Goal: Register for event/course

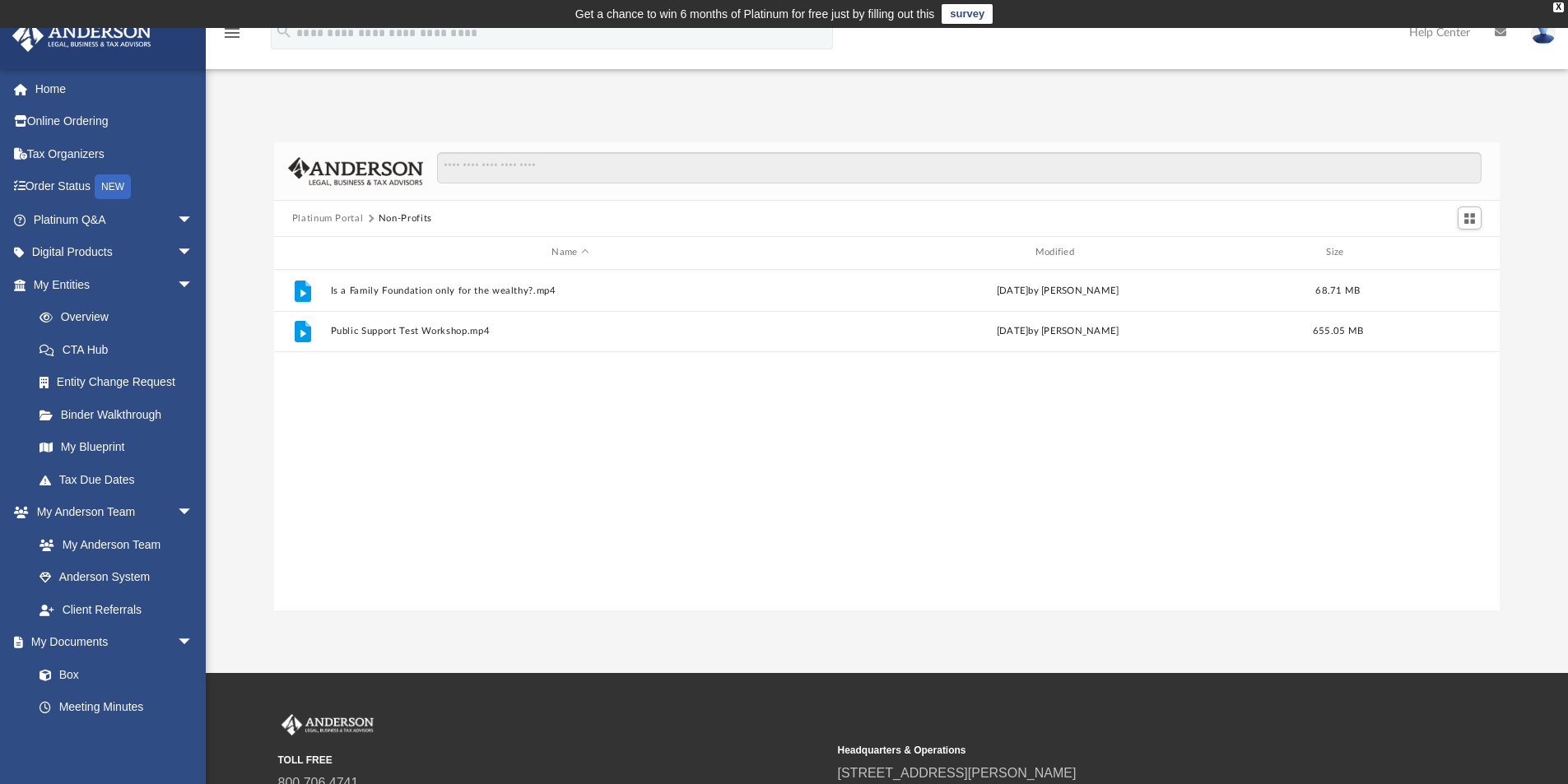
scroll to position [362, 1213]
click at [47, 86] on link "Home" at bounding box center [115, 89] width 206 height 33
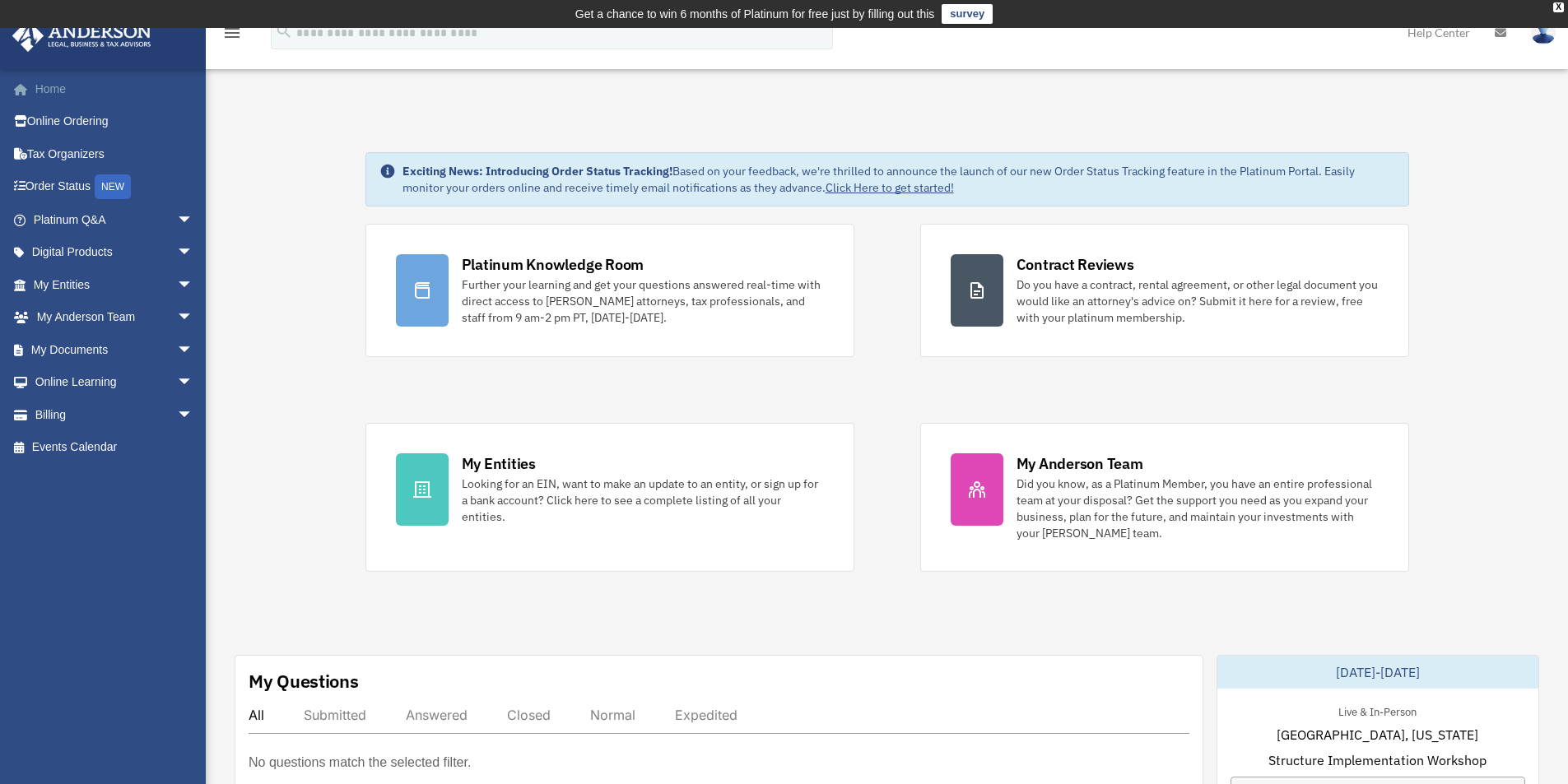
click at [56, 85] on link "Home" at bounding box center [115, 89] width 206 height 33
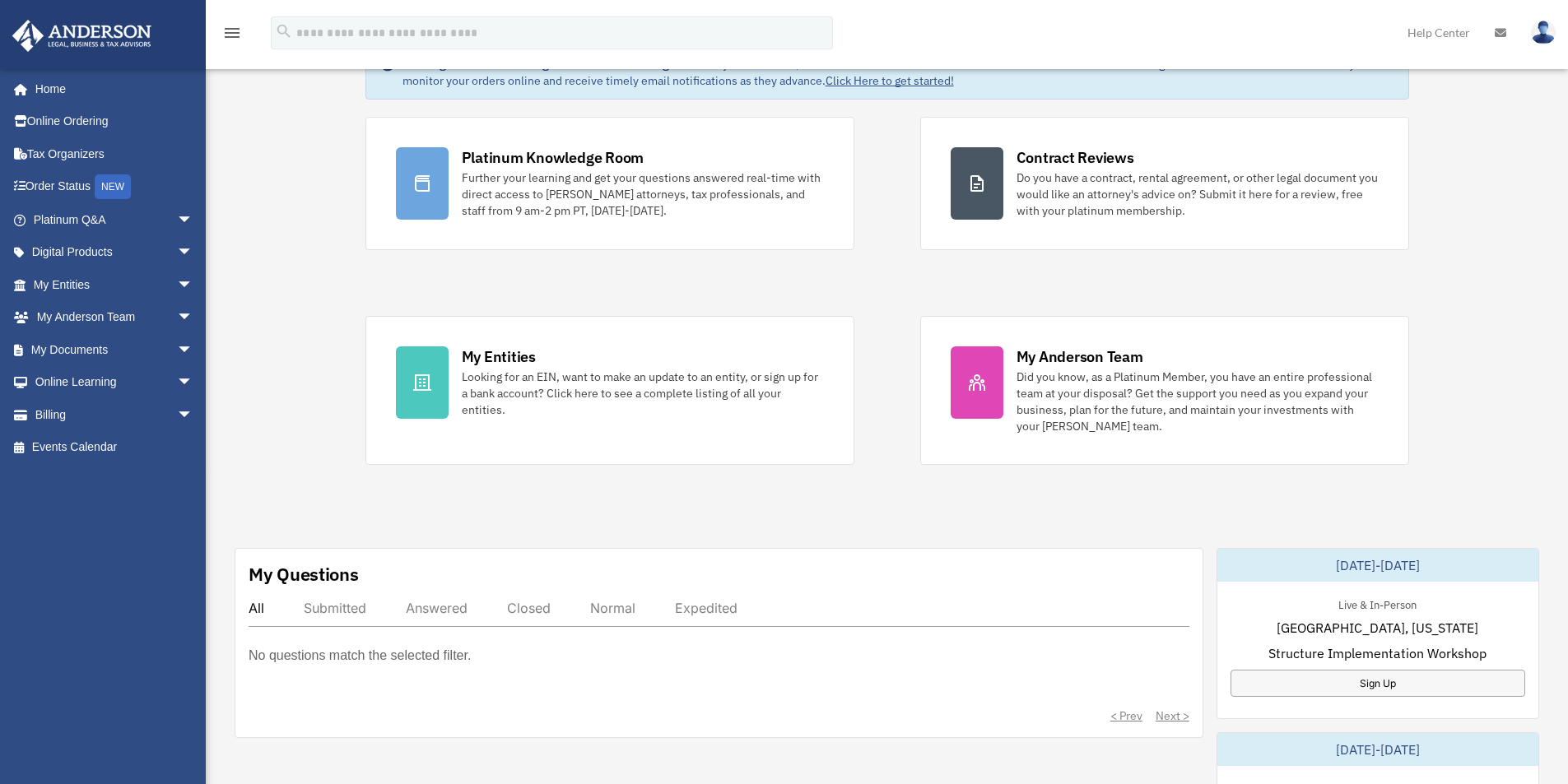
scroll to position [576, 0]
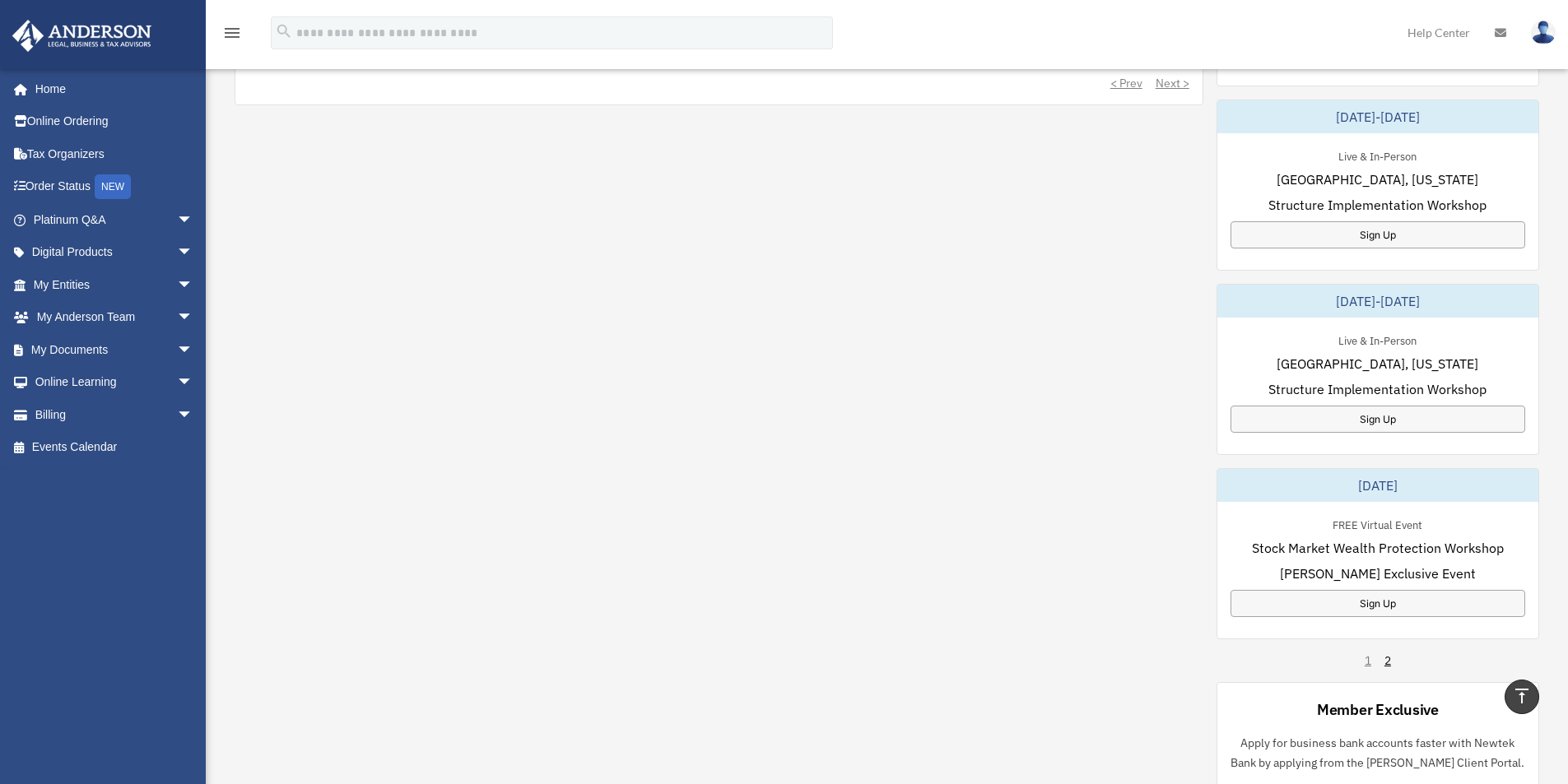
scroll to position [1016, 0]
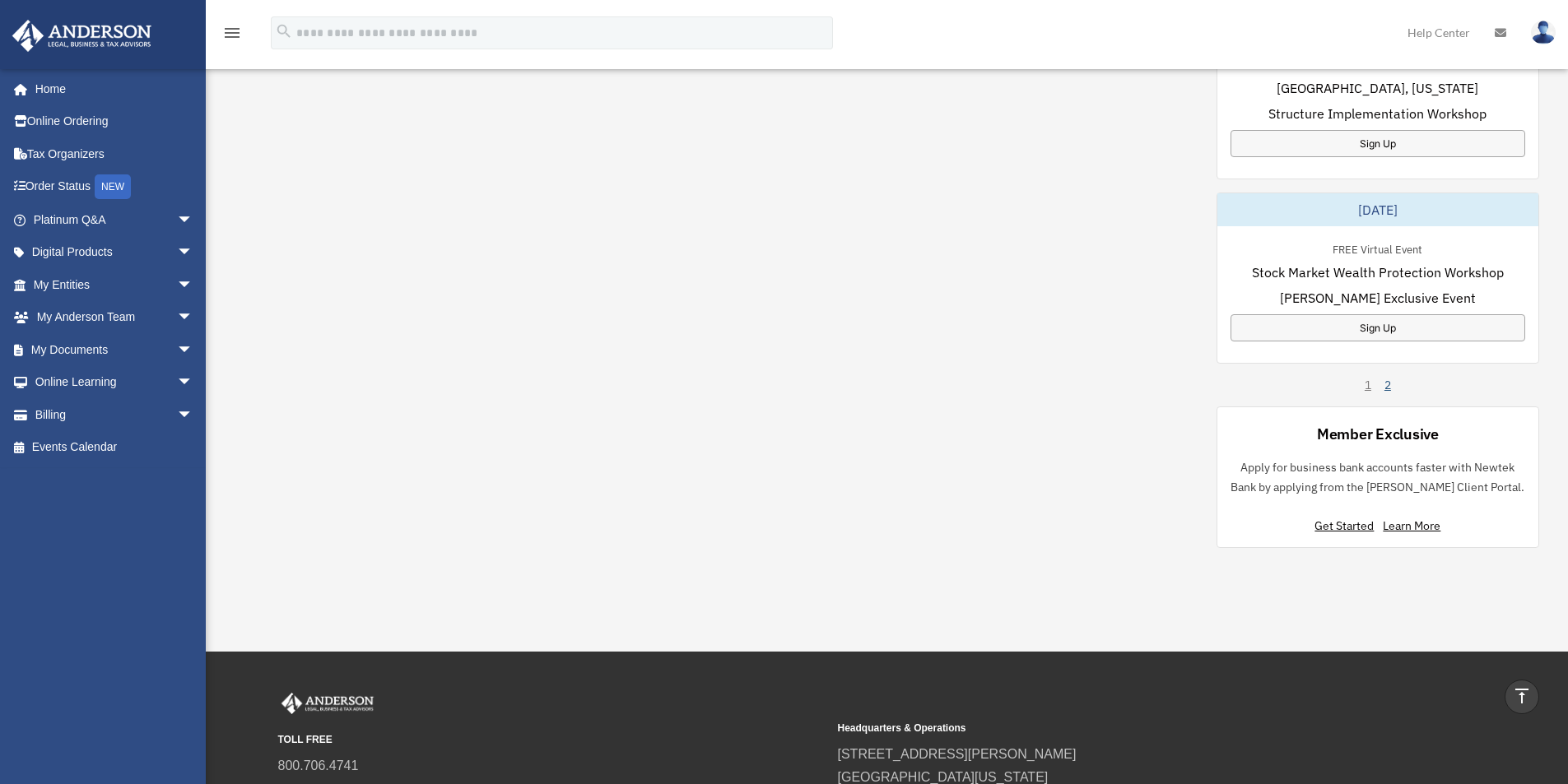
click at [1388, 388] on link "2" at bounding box center [1387, 385] width 7 height 17
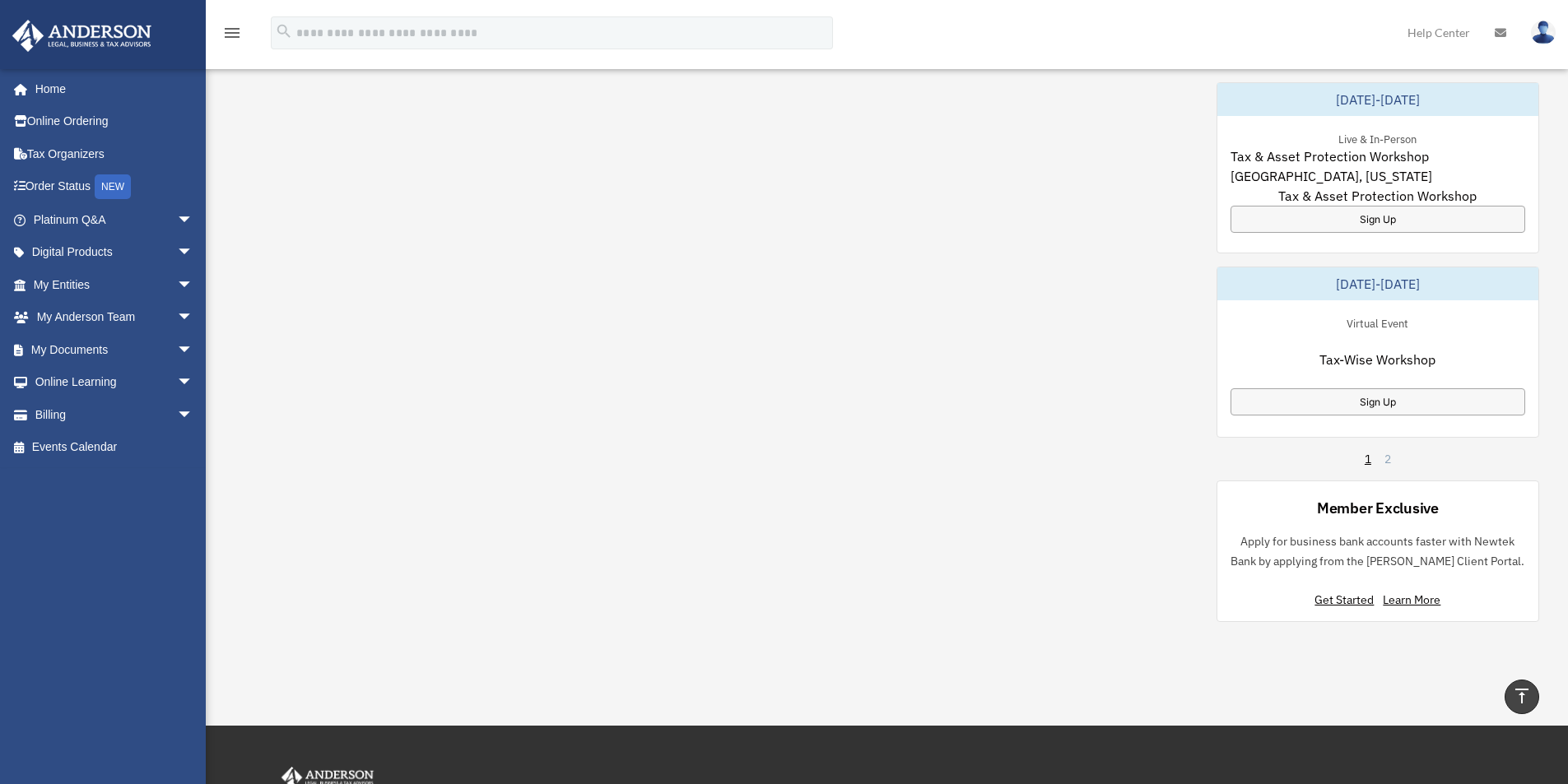
scroll to position [934, 0]
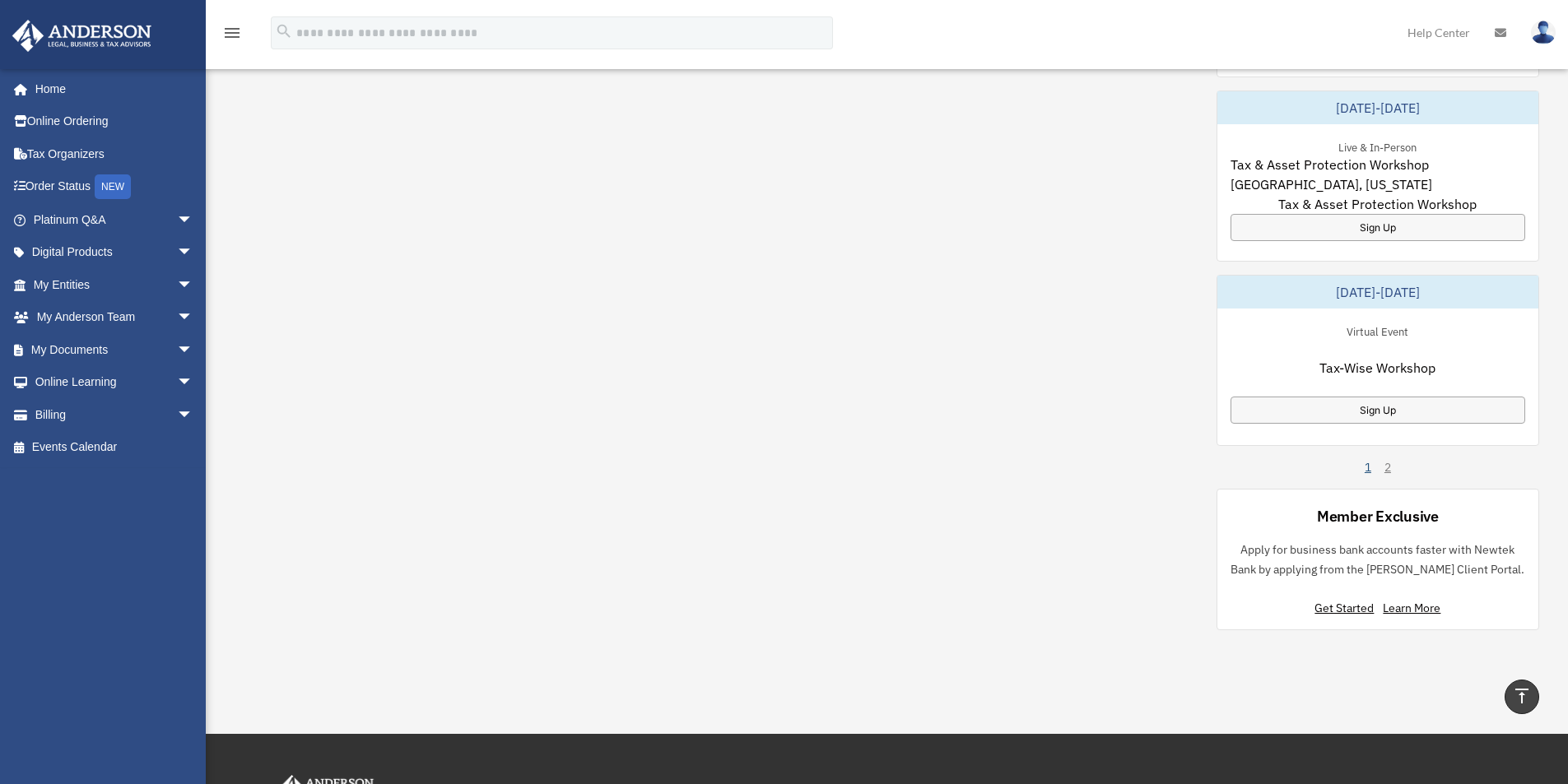
click at [1368, 468] on link "1" at bounding box center [1368, 467] width 7 height 17
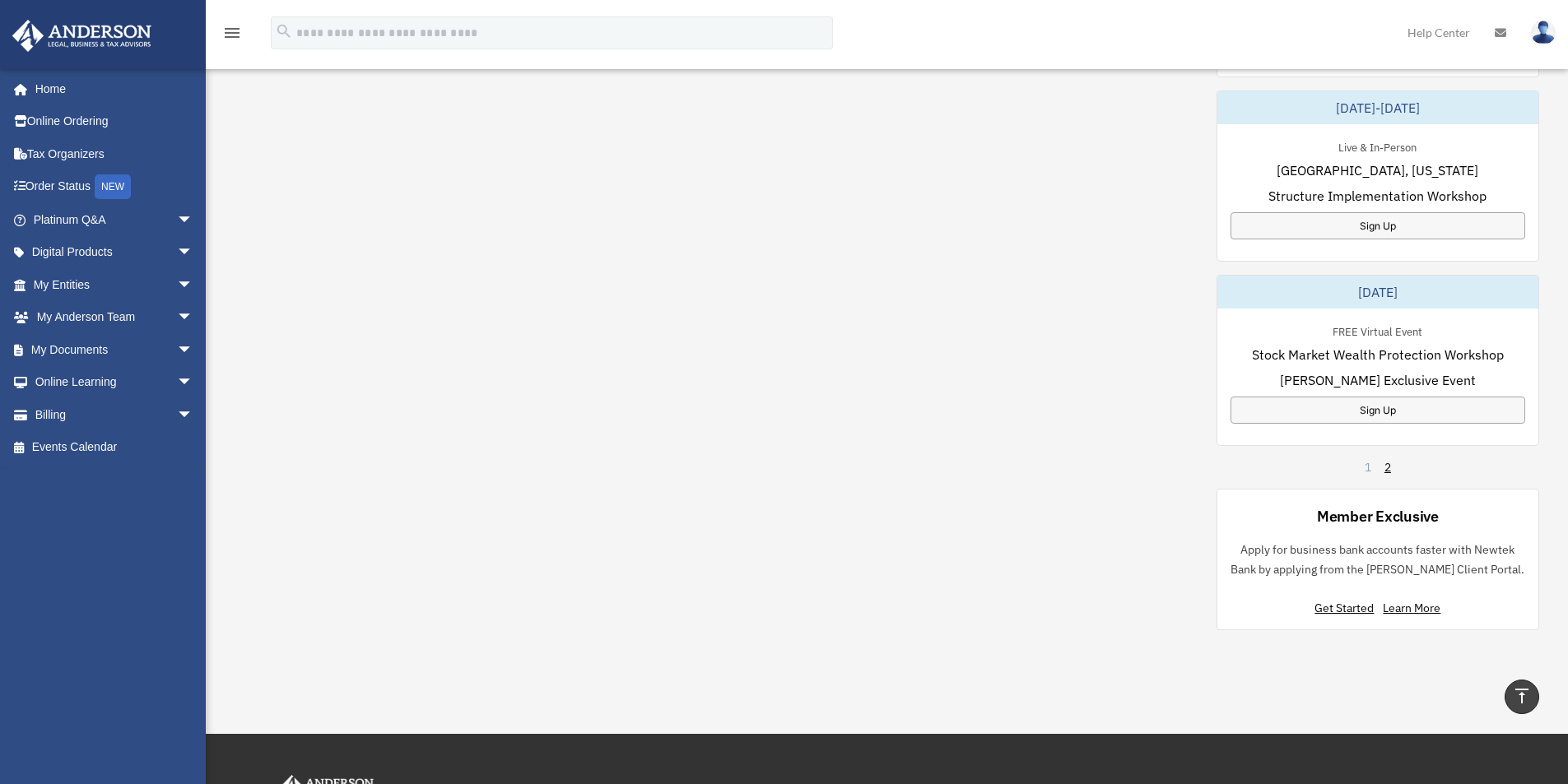
scroll to position [521, 0]
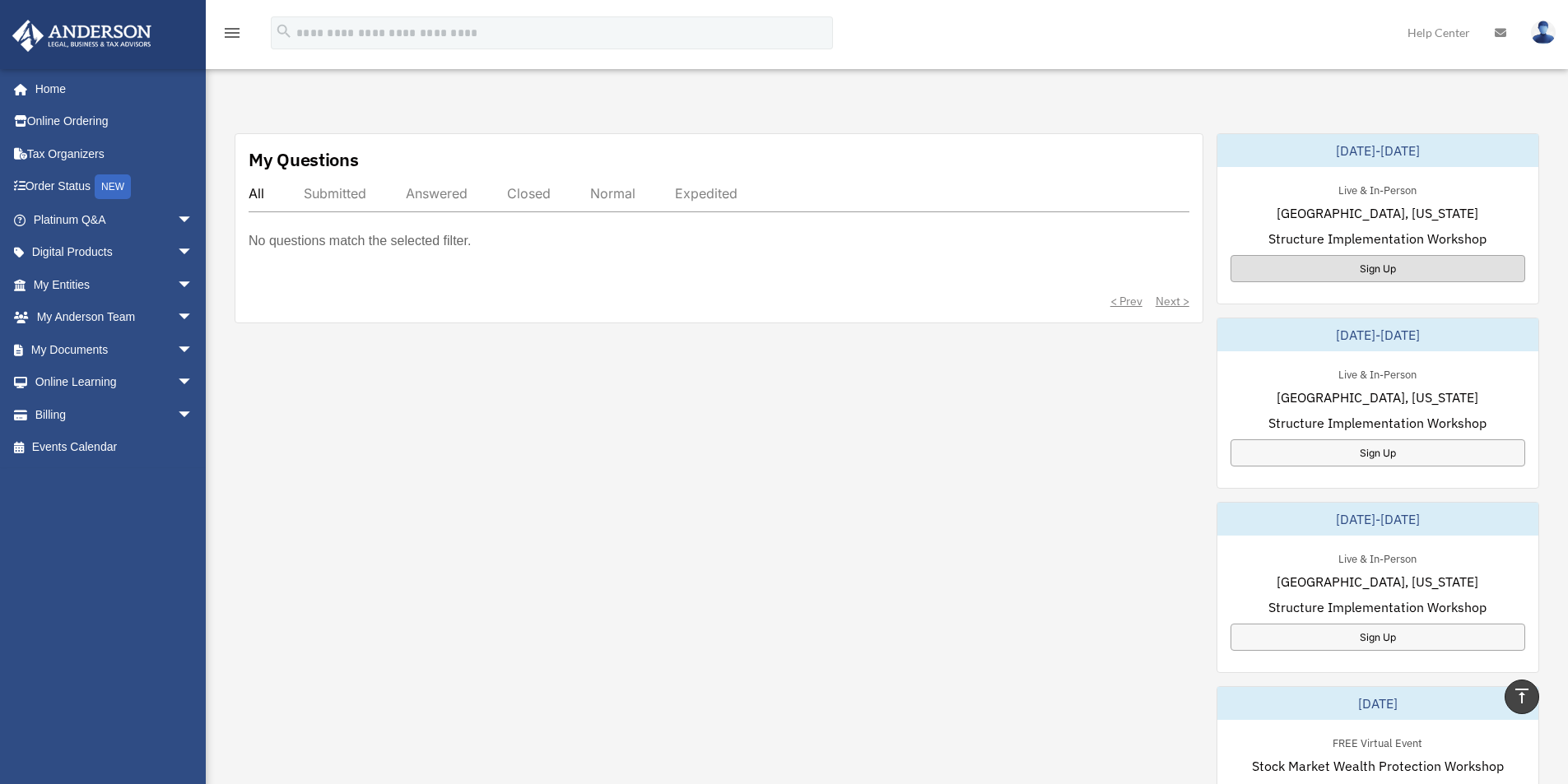
click at [1384, 266] on div "Sign Up" at bounding box center [1377, 268] width 295 height 27
